Goal: Navigation & Orientation: Find specific page/section

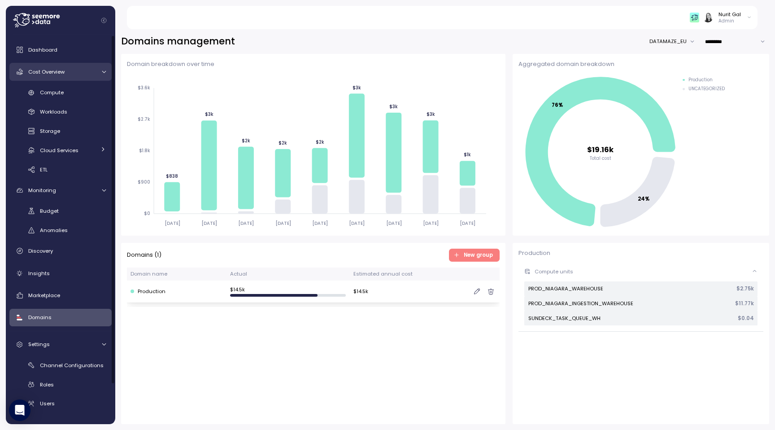
click at [104, 75] on link "Cost Overview" at bounding box center [60, 72] width 102 height 18
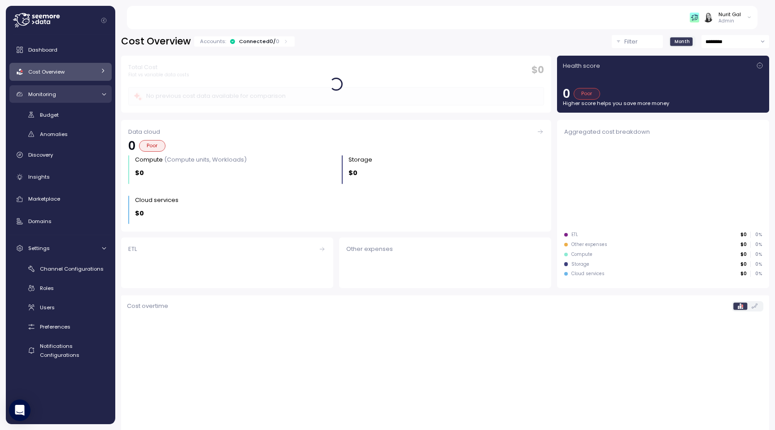
click at [108, 99] on link "Monitoring" at bounding box center [60, 94] width 102 height 18
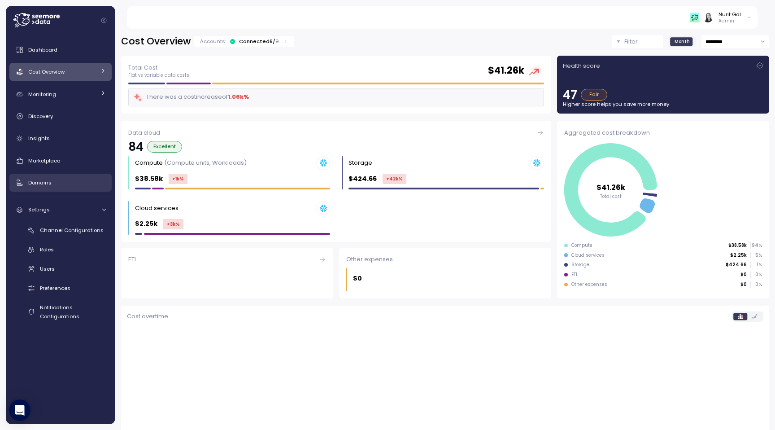
click at [64, 181] on div "Domains" at bounding box center [67, 182] width 78 height 9
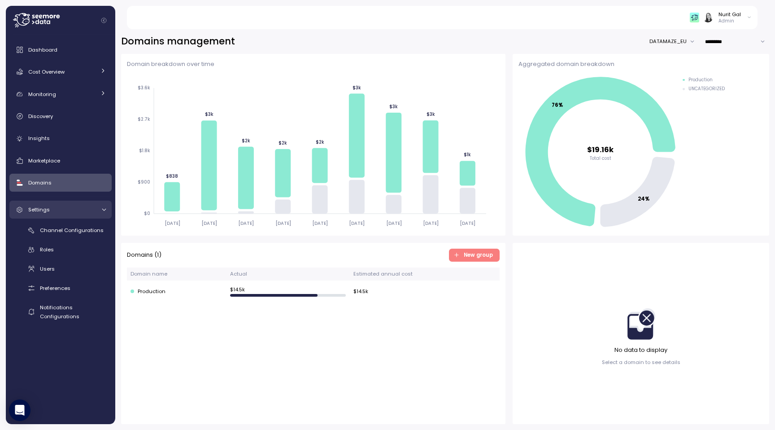
click at [100, 209] on div at bounding box center [102, 210] width 9 height 6
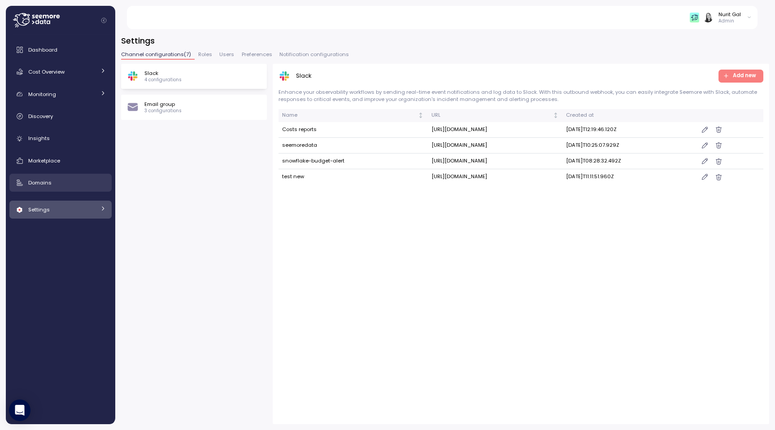
click at [51, 189] on link "Domains" at bounding box center [60, 183] width 102 height 18
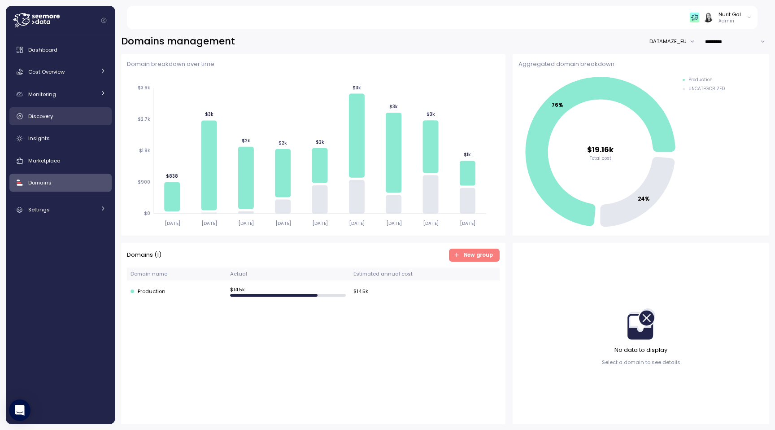
click at [33, 116] on span "Discovery" at bounding box center [40, 116] width 25 height 7
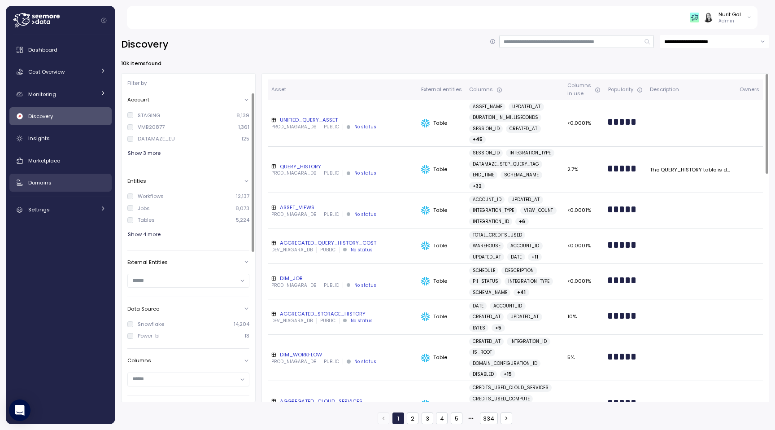
click at [40, 184] on span "Domains" at bounding box center [39, 182] width 23 height 7
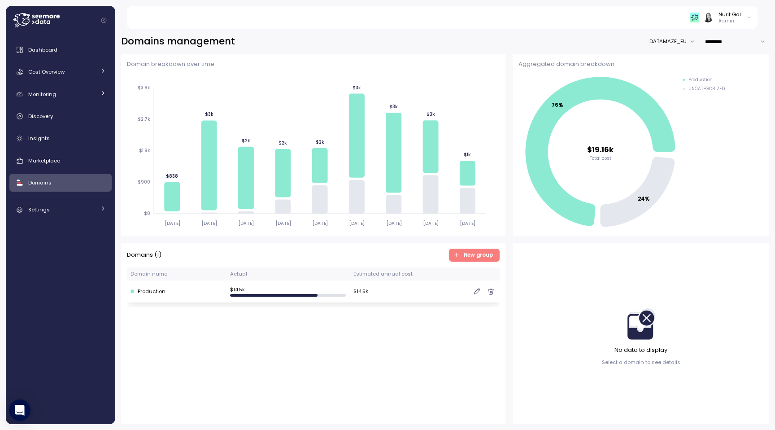
click at [283, 300] on td "$ 14.5k" at bounding box center [287, 291] width 123 height 22
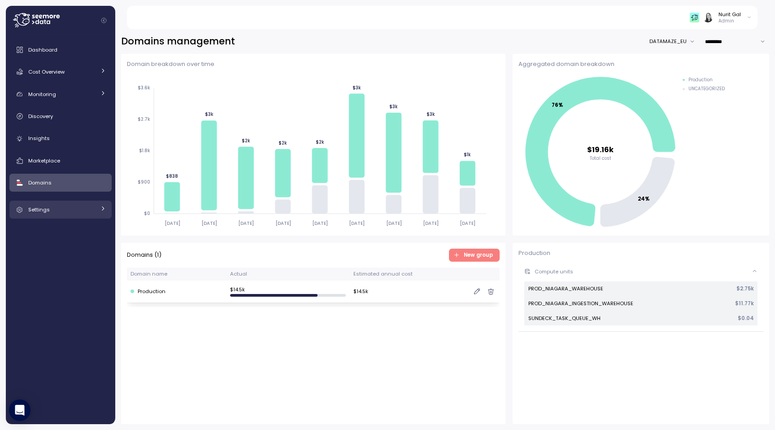
click at [53, 210] on div "Settings" at bounding box center [61, 209] width 67 height 9
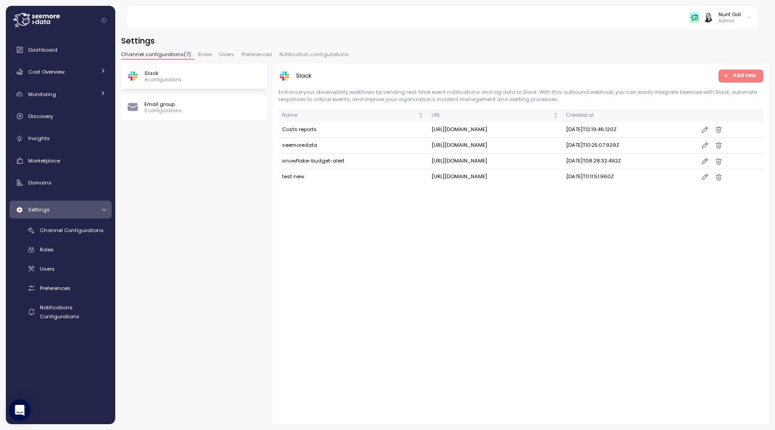
click at [226, 53] on span "Users" at bounding box center [226, 54] width 15 height 5
